Goal: Transaction & Acquisition: Purchase product/service

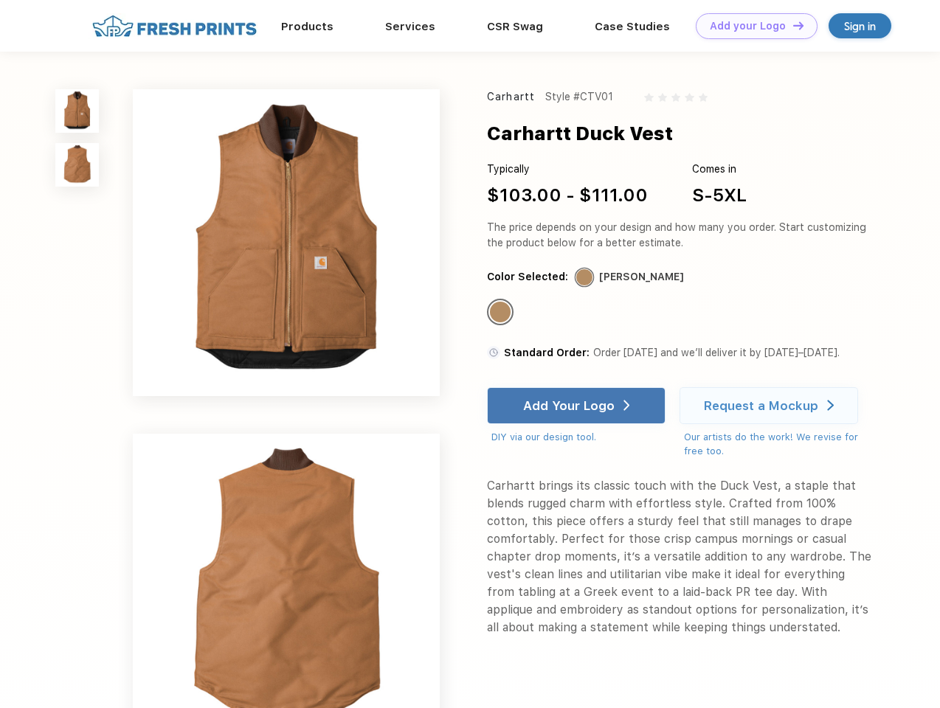
click at [751, 26] on link "Add your Logo Design Tool" at bounding box center [757, 26] width 122 height 26
click at [0, 0] on div "Design Tool" at bounding box center [0, 0] width 0 height 0
click at [791, 25] on link "Add your Logo Design Tool" at bounding box center [757, 26] width 122 height 26
click at [77, 111] on img at bounding box center [77, 111] width 44 height 44
click at [77, 165] on img at bounding box center [77, 165] width 44 height 44
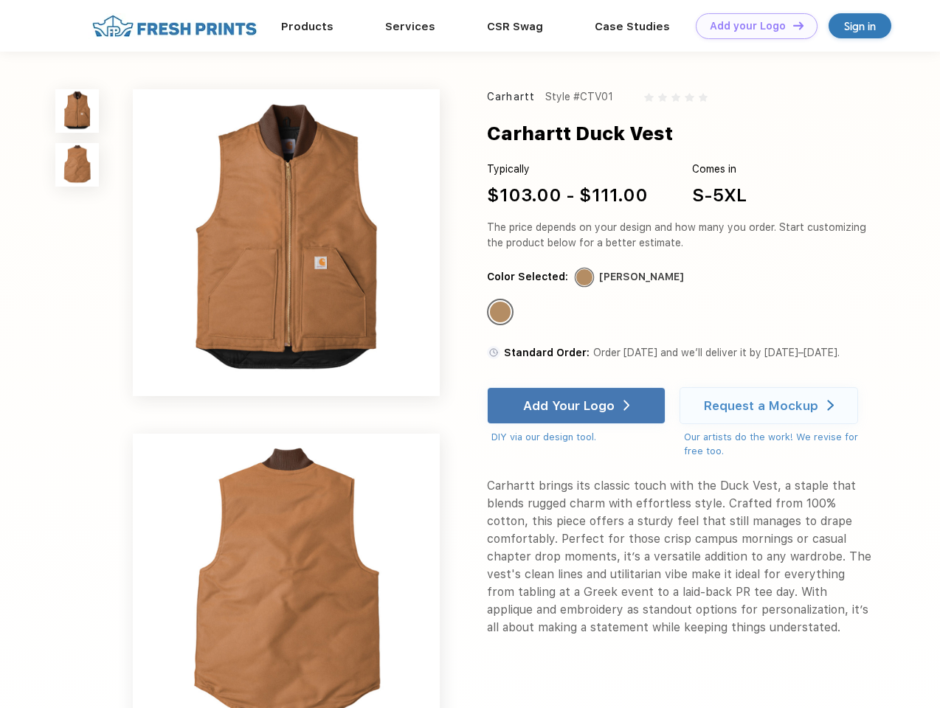
click at [502, 313] on div "Standard Color" at bounding box center [500, 312] width 21 height 21
click at [578, 406] on div "Add Your Logo" at bounding box center [568, 405] width 91 height 15
click at [771, 406] on div "Request a Mockup" at bounding box center [761, 405] width 114 height 15
